Goal: Task Accomplishment & Management: Use online tool/utility

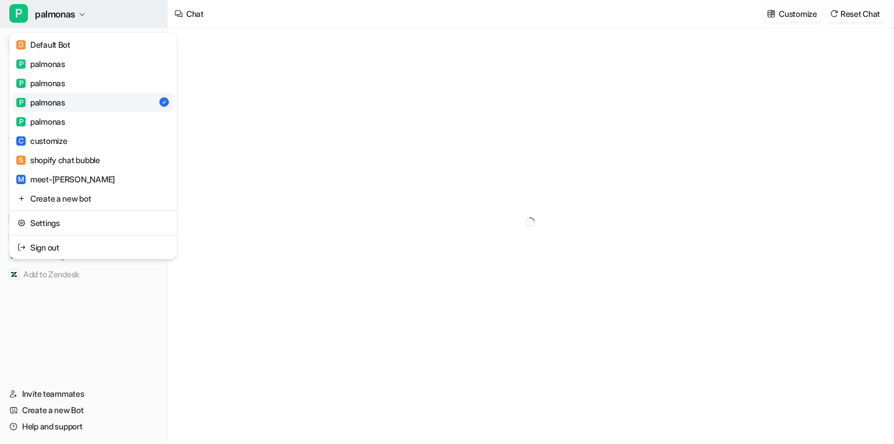
click at [55, 17] on span "palmonas" at bounding box center [55, 14] width 40 height 16
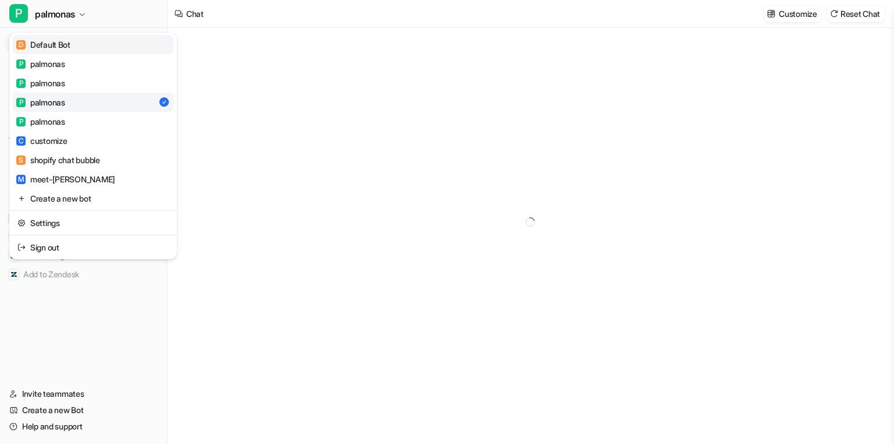
click at [66, 48] on div "D Default Bot" at bounding box center [43, 44] width 54 height 12
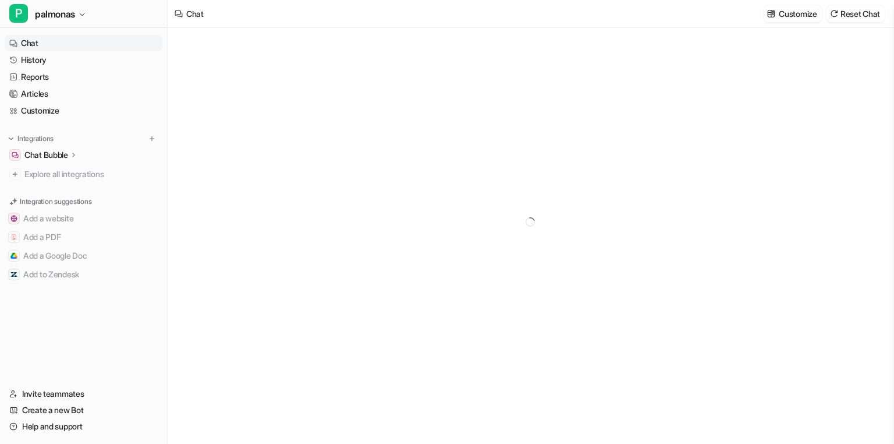
type textarea "**********"
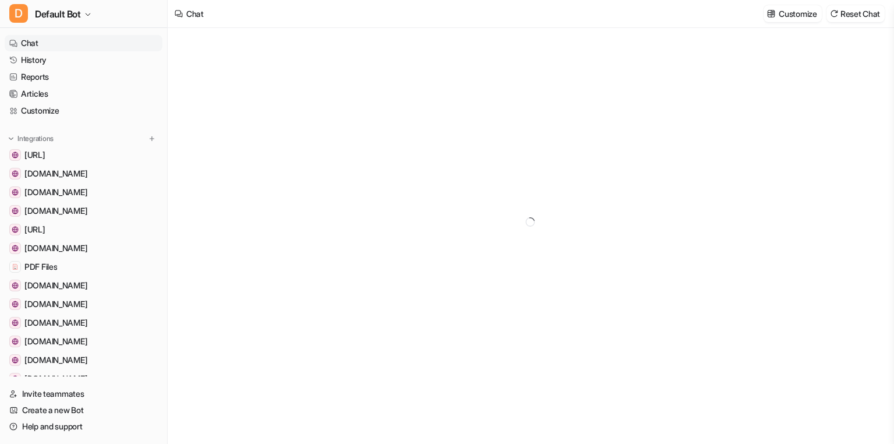
type textarea "**********"
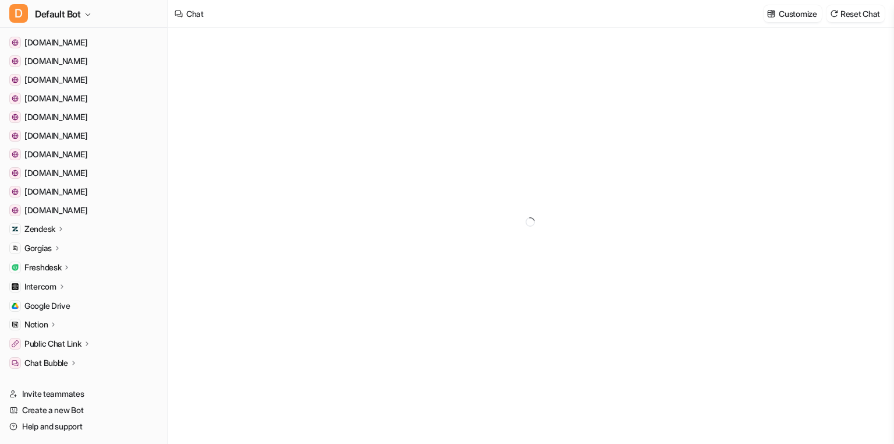
scroll to position [337, 0]
click at [58, 229] on icon at bounding box center [61, 227] width 8 height 9
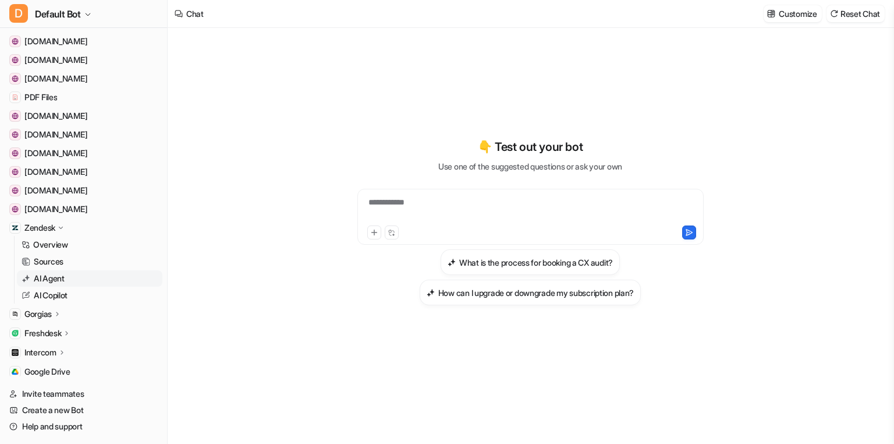
click at [55, 274] on p "AI Agent" at bounding box center [49, 279] width 31 height 12
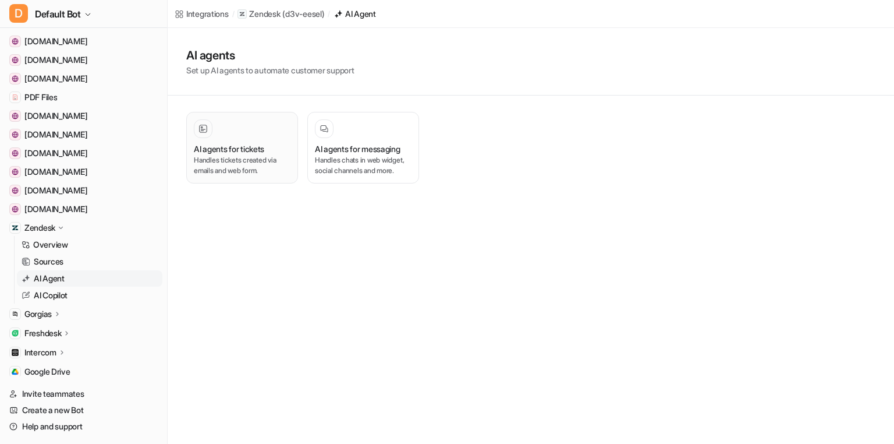
click at [242, 158] on p "Handles tickets created via emails and web form." at bounding box center [242, 165] width 97 height 21
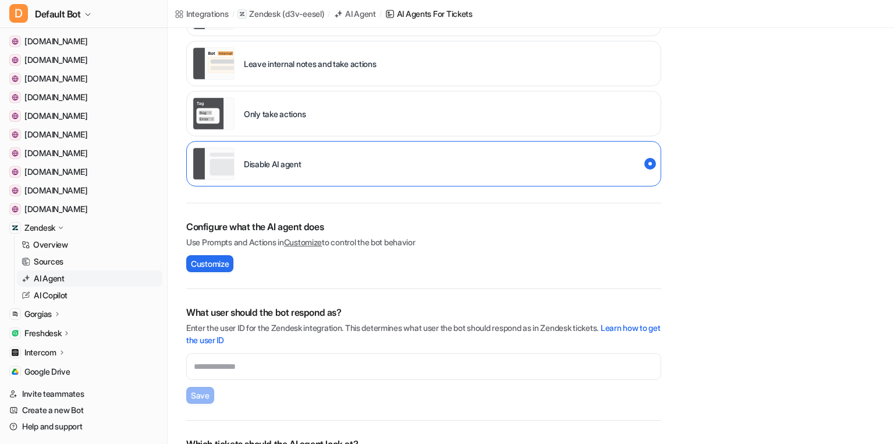
scroll to position [254, 0]
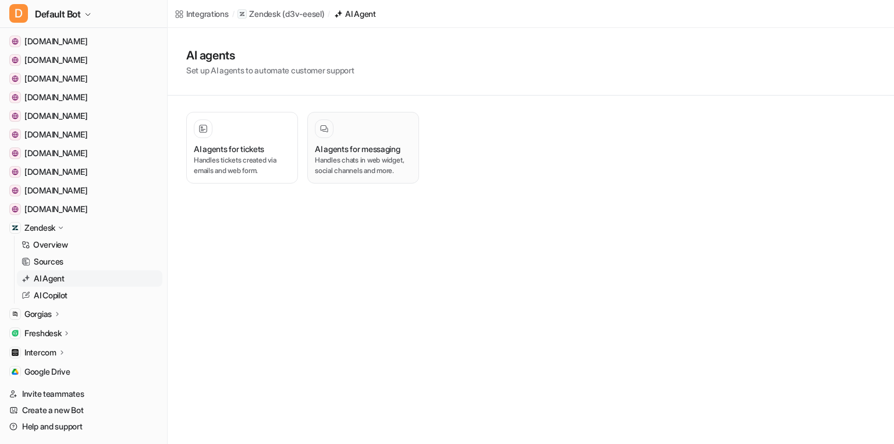
click at [377, 133] on div at bounding box center [363, 128] width 97 height 19
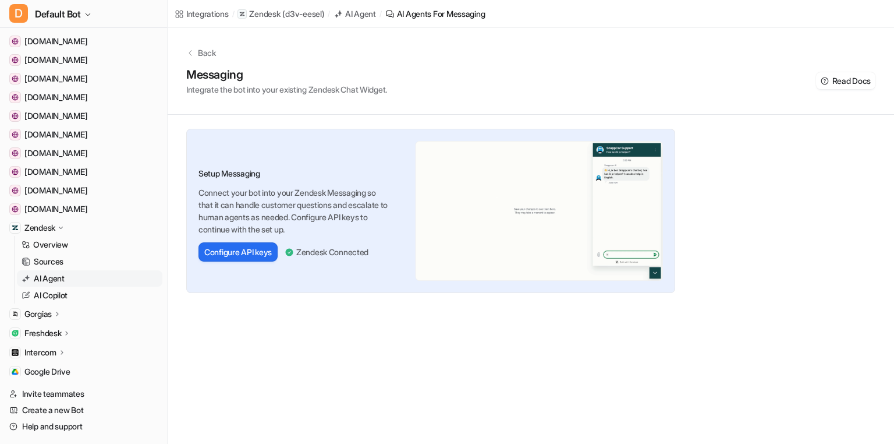
click at [613, 324] on div "Integrations / Zendesk ( d3v-eesel ) / AI Agent / AI Agents for messaging Back …" at bounding box center [447, 222] width 894 height 444
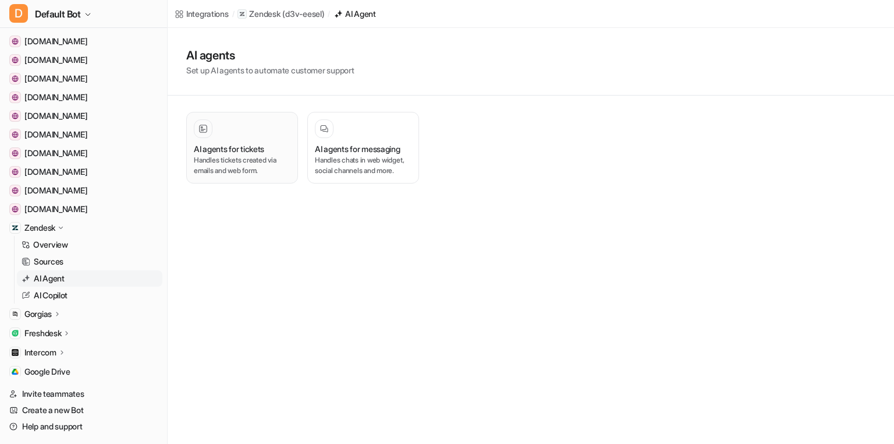
click at [214, 166] on p "Handles tickets created via emails and web form." at bounding box center [242, 165] width 97 height 21
